Goal: Transaction & Acquisition: Purchase product/service

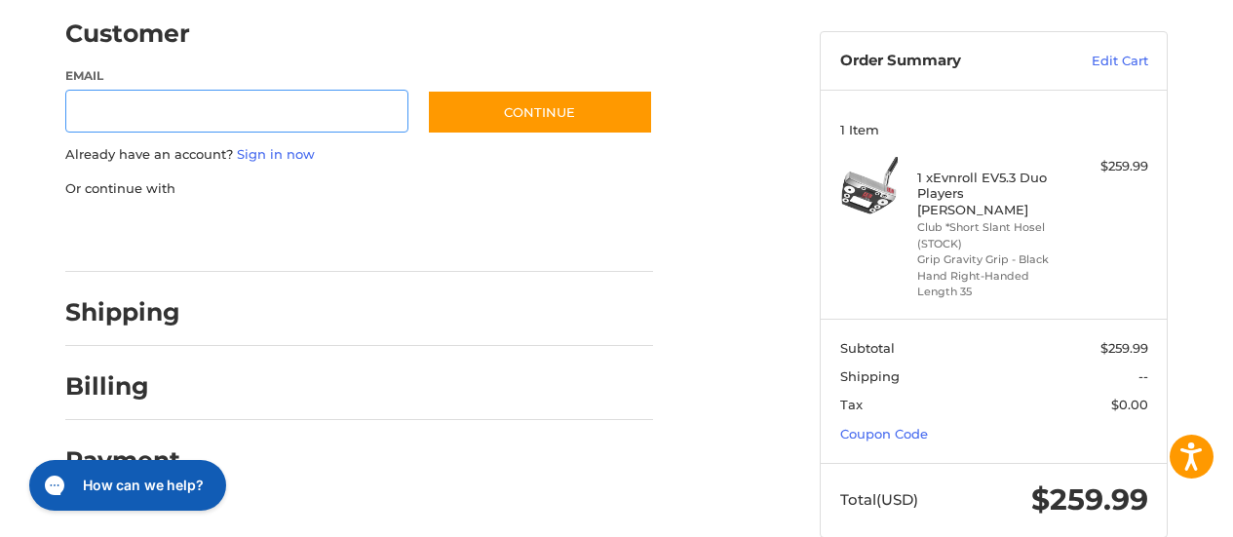
scroll to position [185, 0]
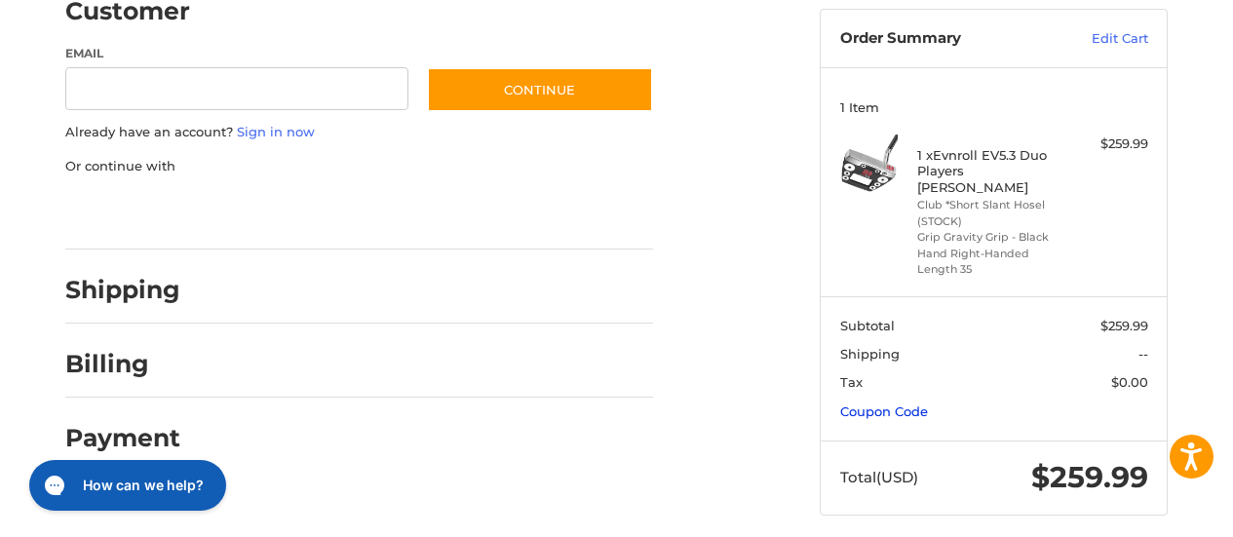
click at [862, 403] on link "Coupon Code" at bounding box center [884, 411] width 88 height 16
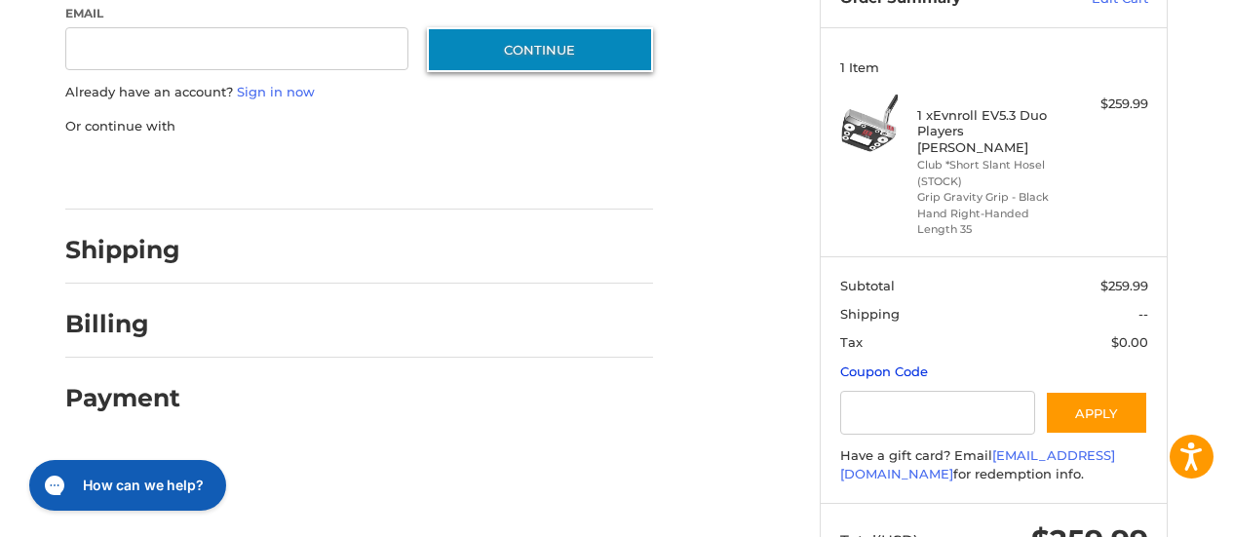
scroll to position [226, 0]
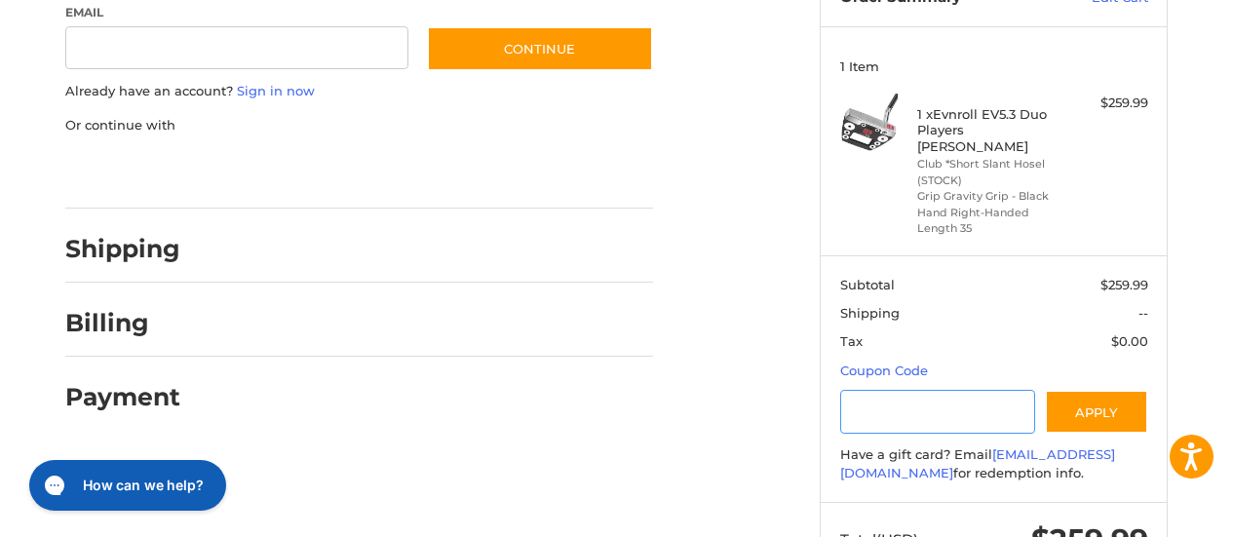
click at [862, 390] on input "Gift Certificate or Coupon Code" at bounding box center [938, 412] width 196 height 44
type input "**********"
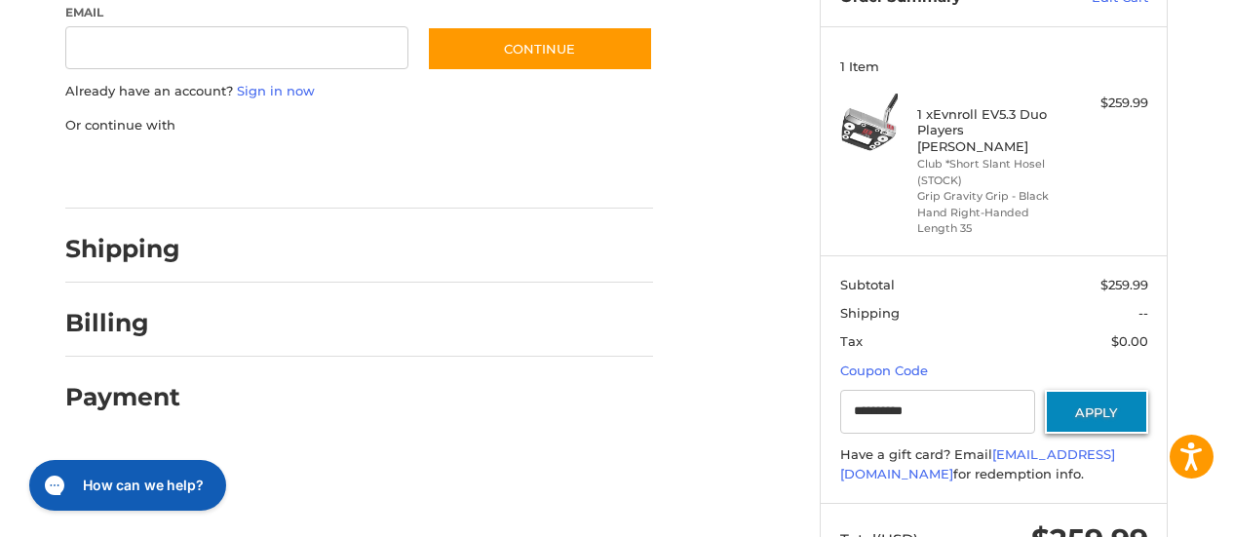
click at [1089, 398] on button "Apply" at bounding box center [1096, 412] width 103 height 44
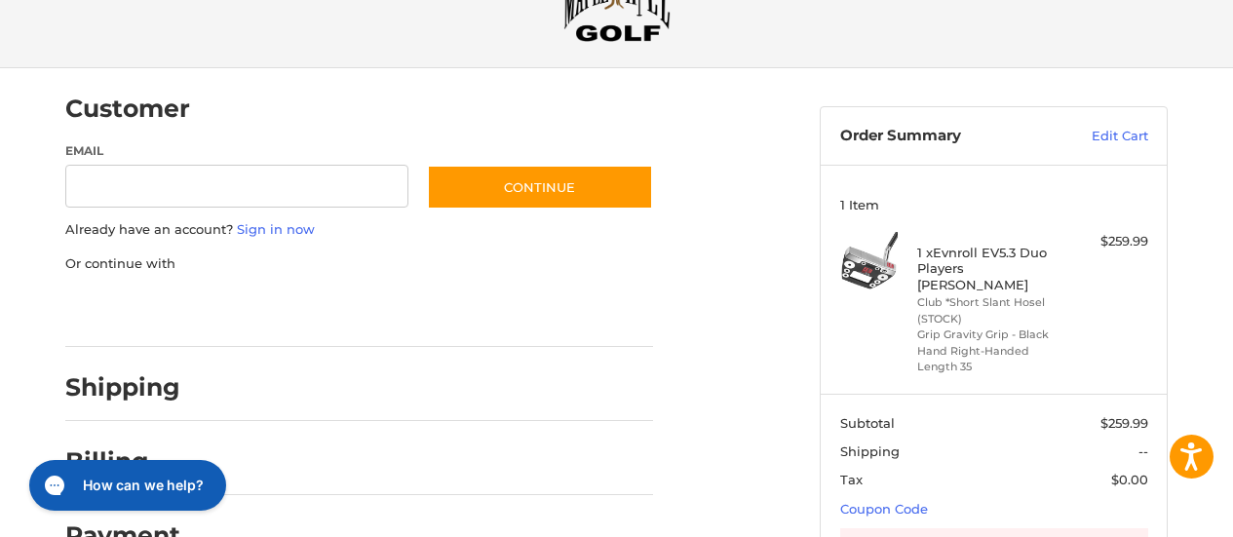
scroll to position [89, 0]
click at [1121, 132] on link "Edit Cart" at bounding box center [1099, 135] width 98 height 19
